Goal: Task Accomplishment & Management: Use online tool/utility

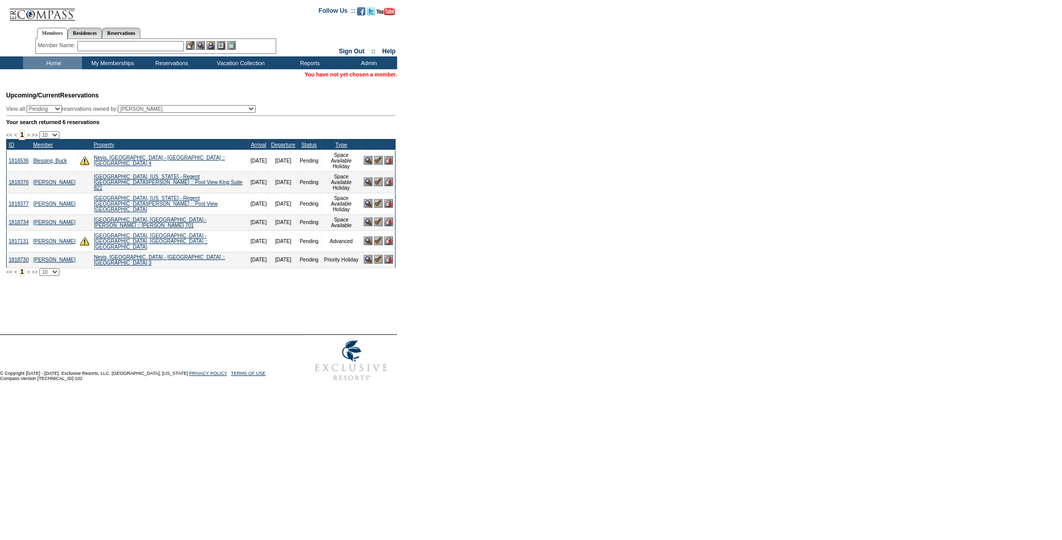
click at [127, 48] on input "text" at bounding box center [130, 46] width 107 height 10
click at [49, 238] on link "Virk, Monica" at bounding box center [54, 241] width 42 height 6
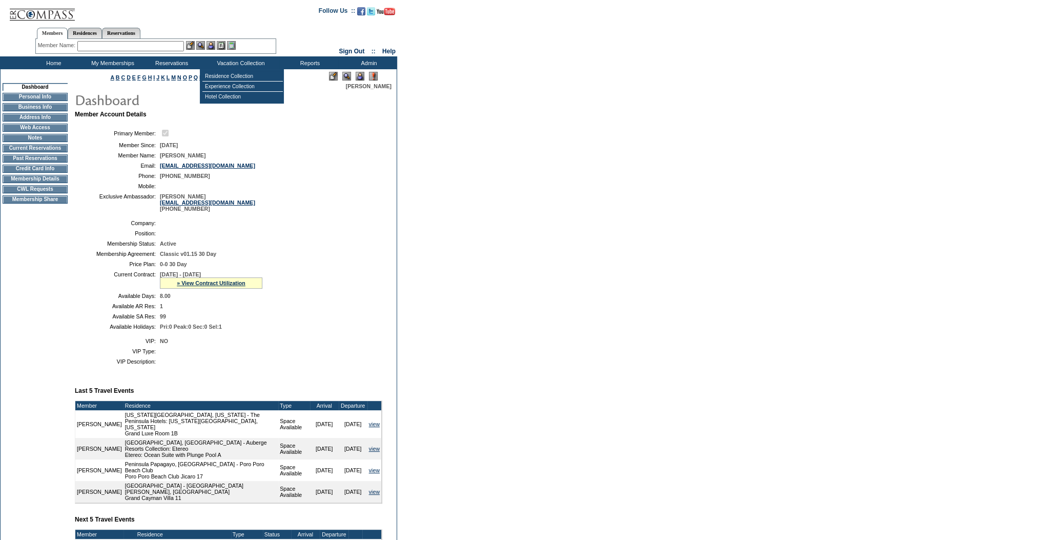
click at [361, 77] on img at bounding box center [360, 76] width 9 height 9
